Goal: Transaction & Acquisition: Subscribe to service/newsletter

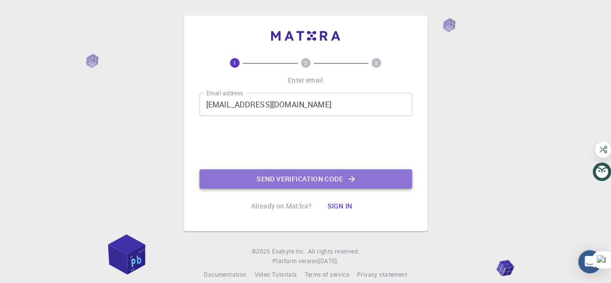
click at [288, 182] on button "Send verification code" at bounding box center [306, 178] width 213 height 19
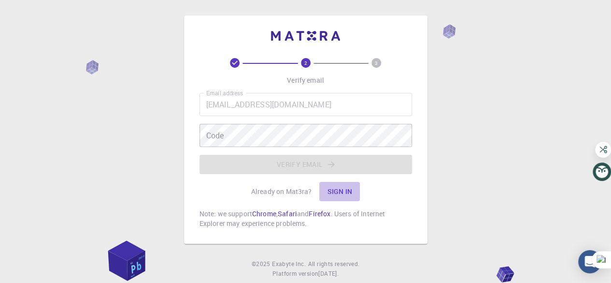
click at [342, 188] on button "Sign in" at bounding box center [339, 191] width 41 height 19
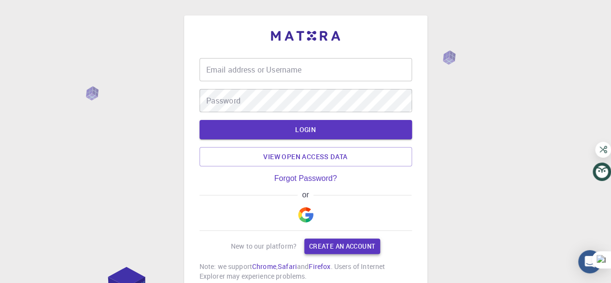
click at [332, 241] on link "Create an account" at bounding box center [343, 245] width 76 height 15
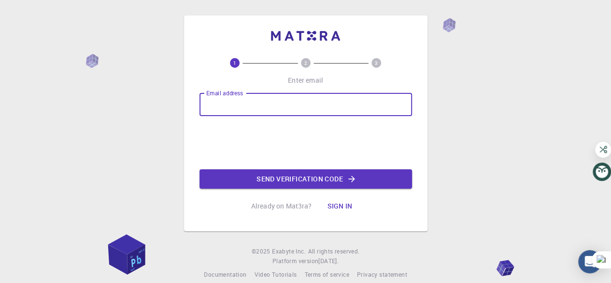
click at [298, 108] on input "Email address" at bounding box center [306, 104] width 213 height 23
type input "[EMAIL_ADDRESS][DOMAIN_NAME]"
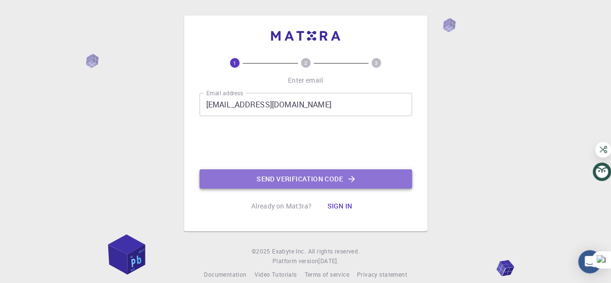
click at [298, 182] on button "Send verification code" at bounding box center [306, 178] width 213 height 19
